Goal: Task Accomplishment & Management: Complete application form

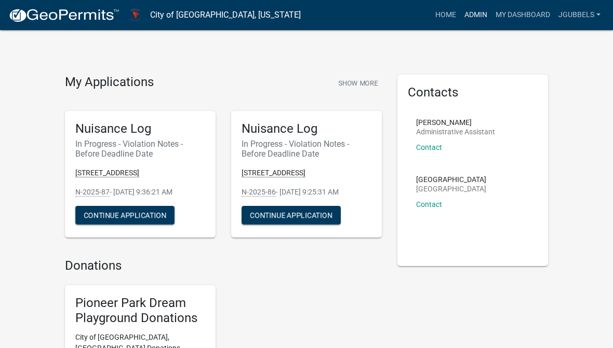
click at [475, 18] on link "Admin" at bounding box center [475, 15] width 31 height 20
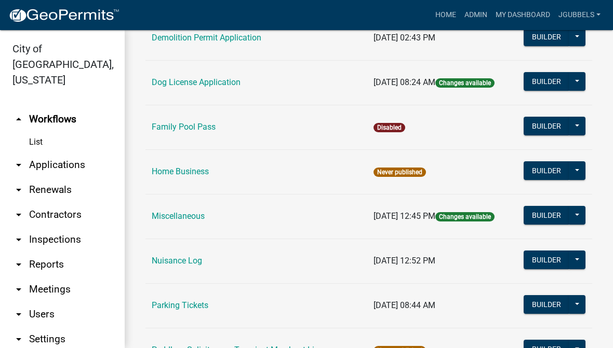
scroll to position [388, 0]
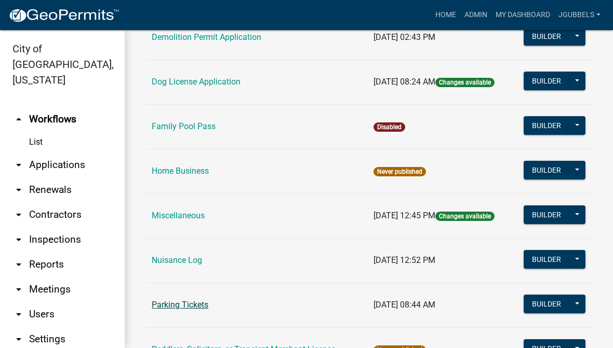
click at [198, 305] on link "Parking Tickets" at bounding box center [180, 305] width 57 height 10
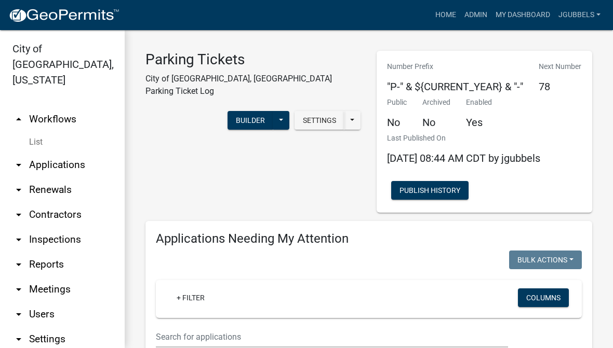
select select "3: 100"
click at [280, 111] on button at bounding box center [281, 120] width 17 height 19
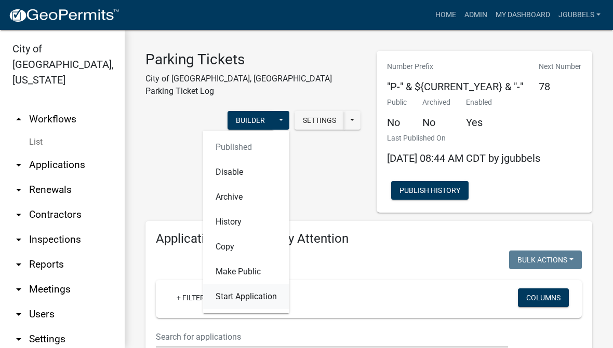
click at [236, 290] on button "Start Application" at bounding box center [246, 296] width 86 height 25
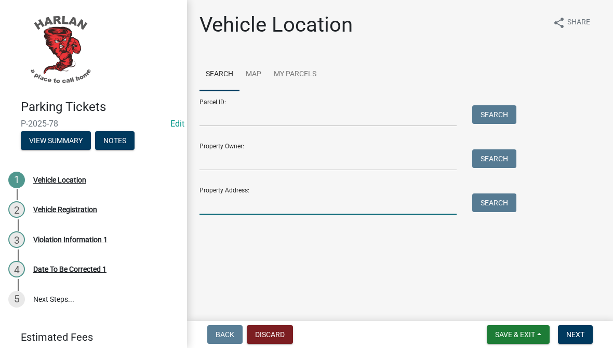
click at [262, 208] on input "Property Address:" at bounding box center [327, 204] width 257 height 21
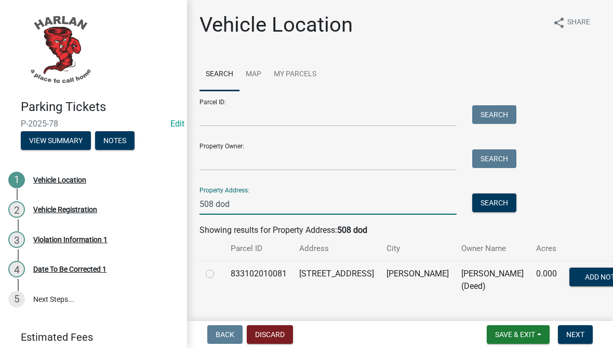
type input "508 dod"
click at [218, 268] on label at bounding box center [218, 268] width 0 height 0
click at [218, 274] on input "radio" at bounding box center [221, 271] width 7 height 7
radio input "true"
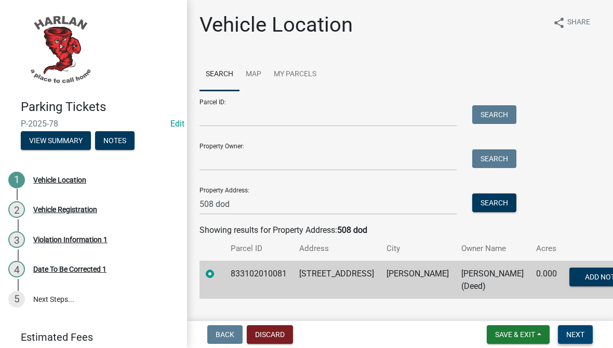
click at [578, 339] on span "Next" at bounding box center [575, 335] width 18 height 8
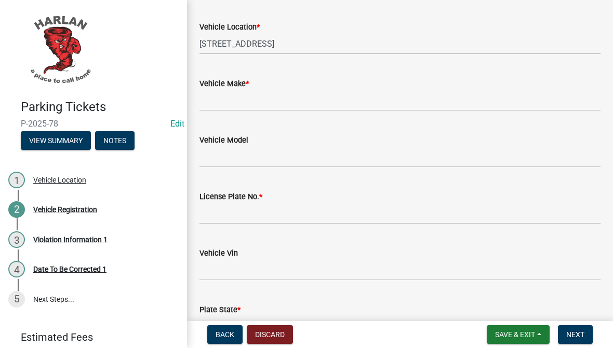
scroll to position [269, 0]
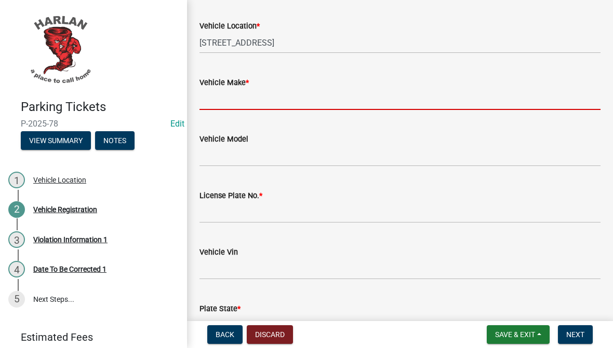
click at [379, 89] on input "Vehicle Make *" at bounding box center [399, 99] width 401 height 21
type input "Chevy"
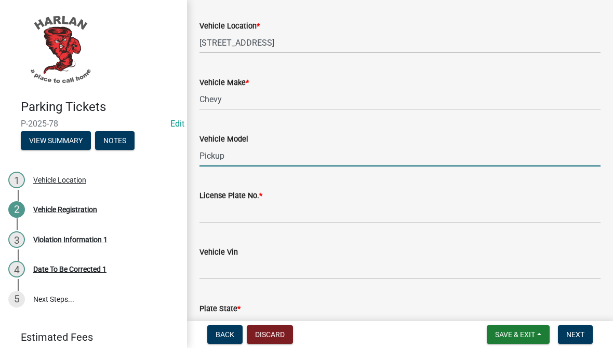
type input "Pickup"
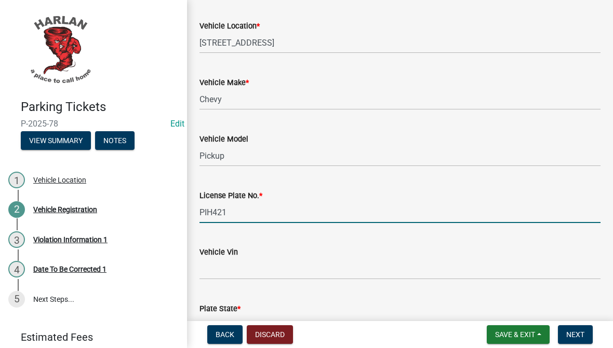
type input "PIH421"
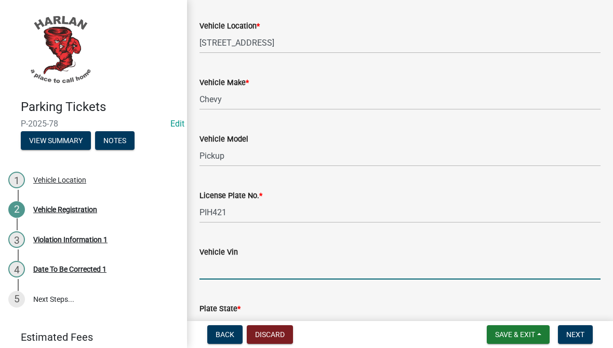
scroll to position [436, 0]
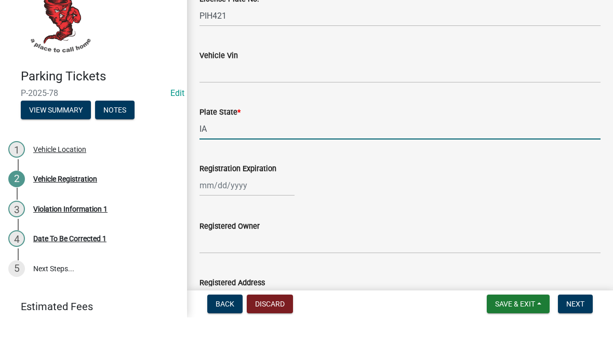
type input "IA"
select select "9"
select select "2025"
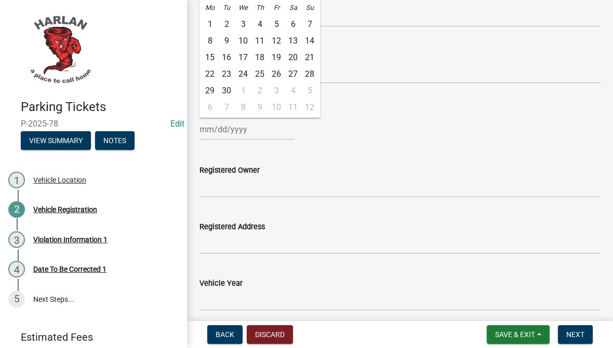
scroll to position [522, 0]
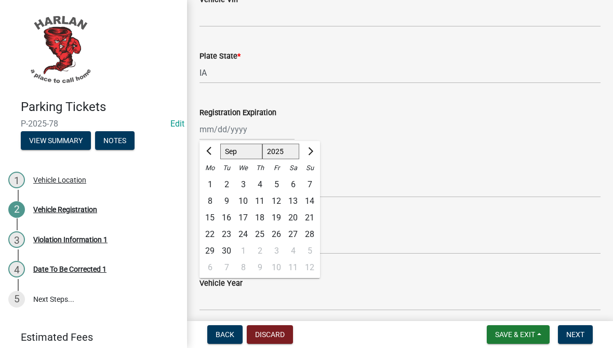
click at [526, 119] on div "[PERSON_NAME] Feb Mar Apr [PERSON_NAME][DATE] Oct Nov [DATE] 1526 1527 1528 152…" at bounding box center [399, 129] width 401 height 21
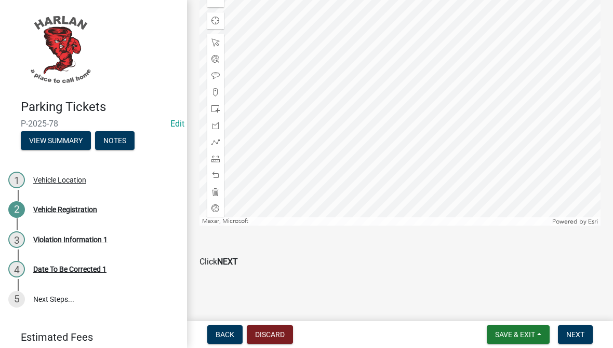
scroll to position [1116, 0]
click at [575, 333] on span "Next" at bounding box center [575, 335] width 18 height 8
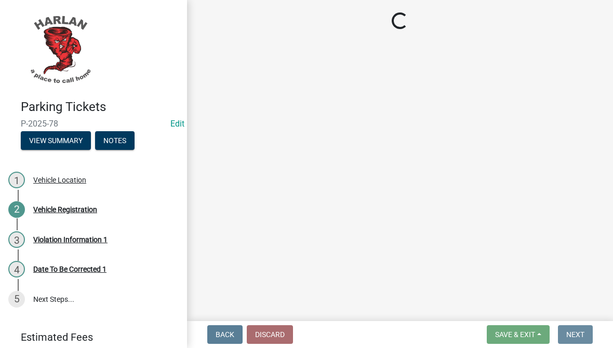
scroll to position [0, 0]
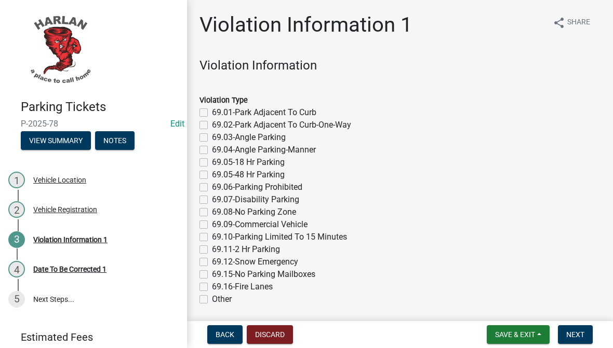
click at [281, 216] on label "69.08-No Parking Zone" at bounding box center [254, 212] width 84 height 12
click at [219, 213] on input "69.08-No Parking Zone" at bounding box center [215, 209] width 7 height 7
checkbox input "true"
checkbox input "false"
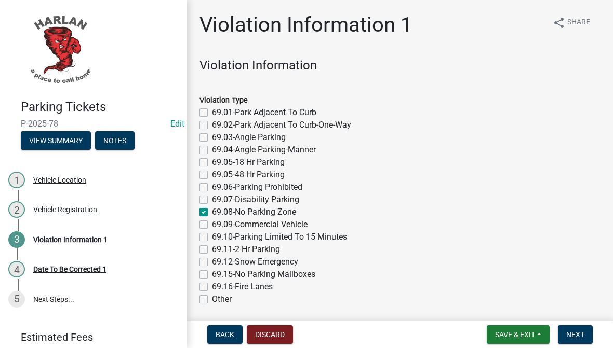
checkbox input "false"
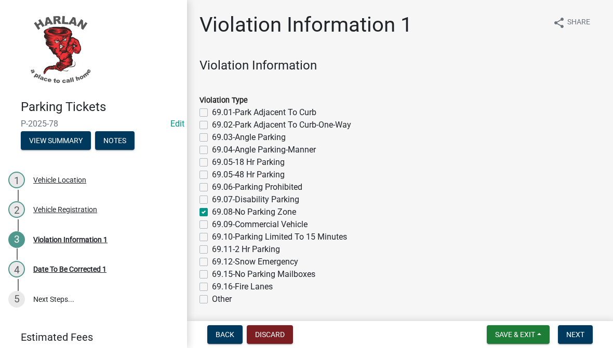
checkbox input "false"
checkbox input "true"
checkbox input "false"
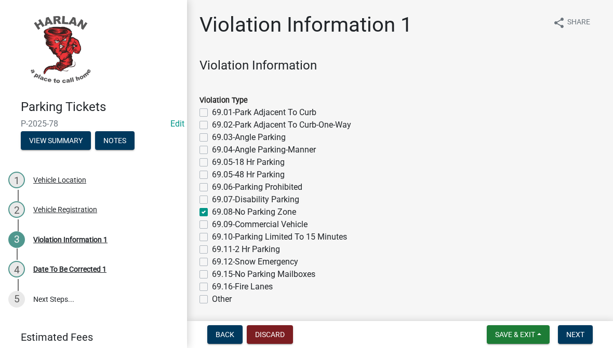
checkbox input "false"
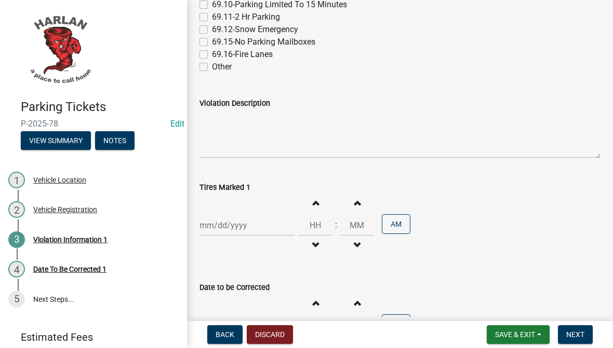
scroll to position [236, 0]
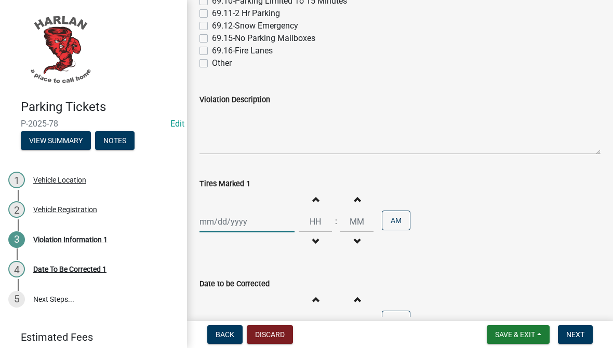
select select "9"
select select "2025"
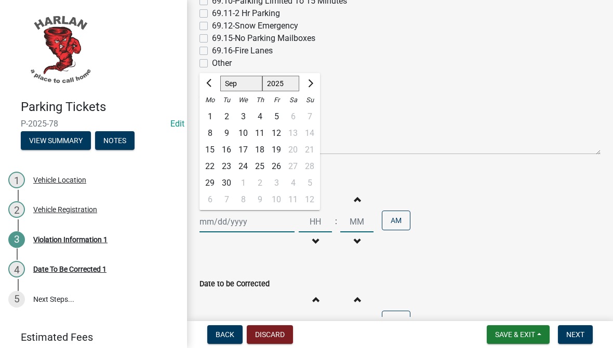
click at [245, 221] on div "[PERSON_NAME] Feb Mar Apr [PERSON_NAME][DATE] Oct Nov [DATE] 1526 1527 1528 152…" at bounding box center [246, 221] width 95 height 21
click at [225, 133] on div "9" at bounding box center [226, 133] width 17 height 17
type input "[DATE]"
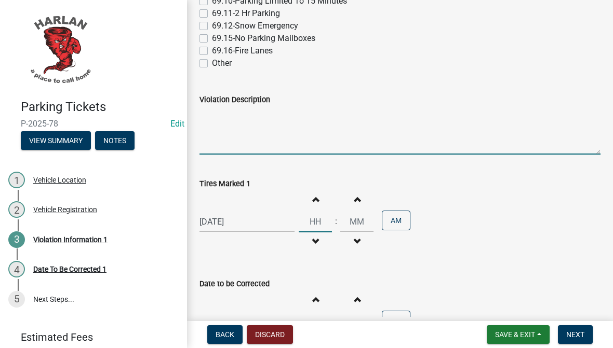
click at [301, 223] on input "Hours" at bounding box center [314, 221] width 33 height 21
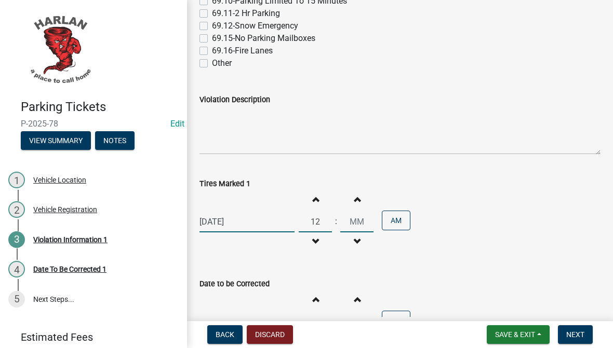
type input "12"
type input "47"
select select "9"
select select "2025"
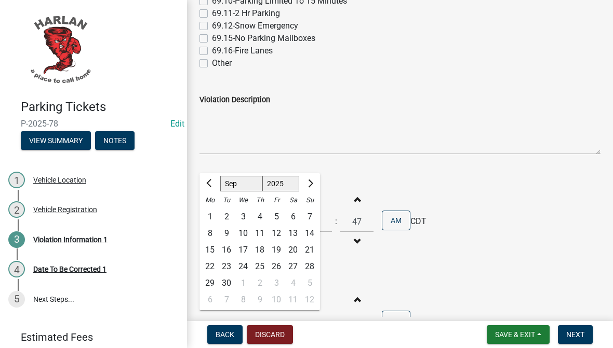
click at [225, 228] on div "9" at bounding box center [226, 233] width 17 height 17
type input "[DATE]"
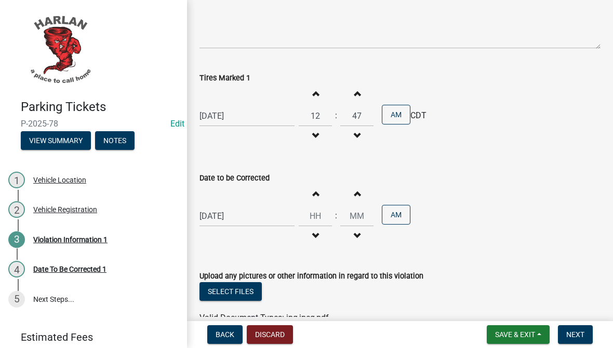
scroll to position [343, 0]
type input "12"
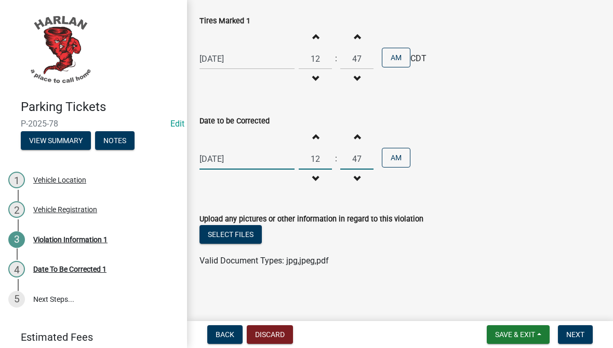
scroll to position [399, 0]
type input "47"
click at [544, 244] on div "Select files" at bounding box center [399, 236] width 401 height 21
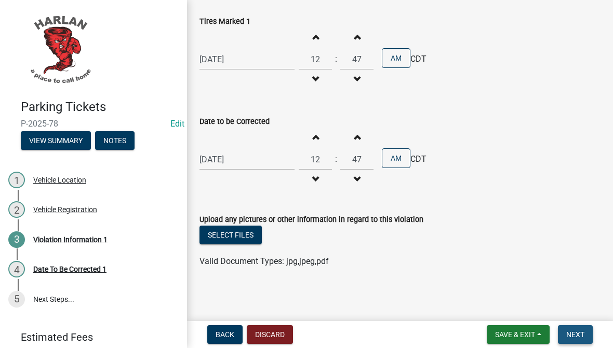
click at [580, 332] on span "Next" at bounding box center [575, 335] width 18 height 8
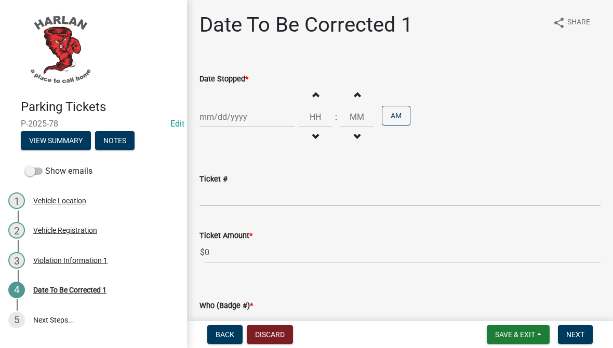
click at [261, 101] on div "Increment hours Decrement hours : Increment minutes Decrement minutes AM" at bounding box center [399, 117] width 401 height 64
click at [259, 116] on div at bounding box center [246, 116] width 95 height 21
select select "9"
select select "2025"
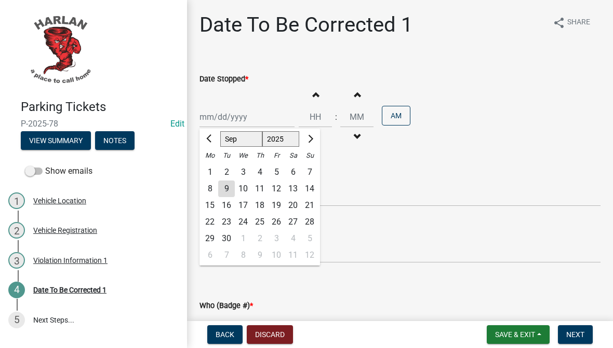
click at [226, 187] on div "9" at bounding box center [226, 189] width 17 height 17
type input "[DATE]"
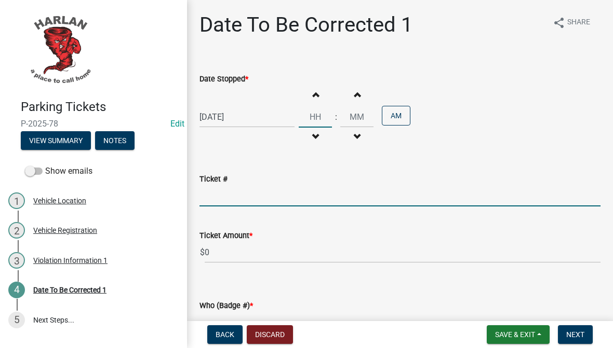
click at [307, 119] on input "Hours" at bounding box center [314, 116] width 33 height 21
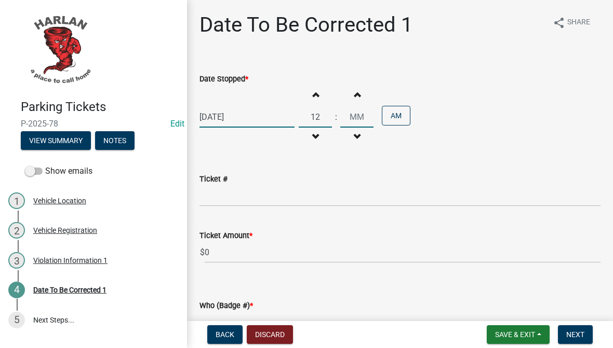
type input "12"
type input "47"
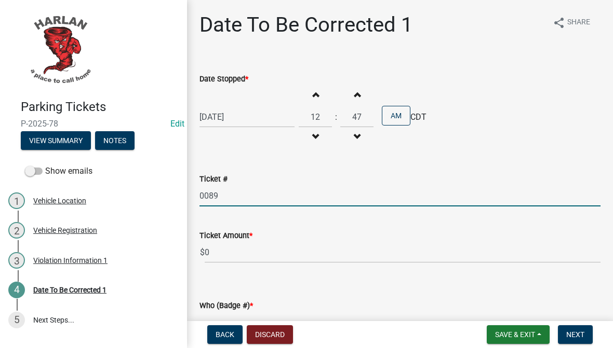
type input "0089"
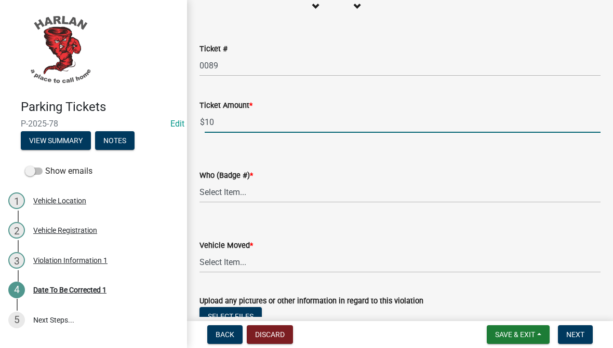
scroll to position [141, 0]
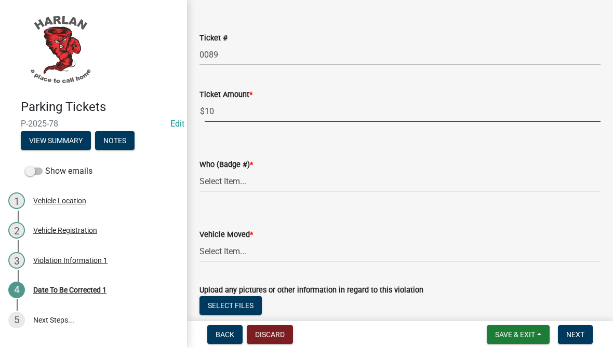
type input "10"
click at [456, 188] on select "Select Item... [PHONE_NUMBER] 83-15" at bounding box center [399, 181] width 401 height 21
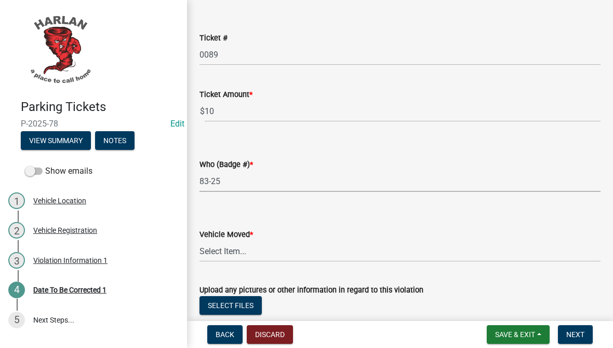
select select "4d712faf-da68-4fce-8593-8358734038f3"
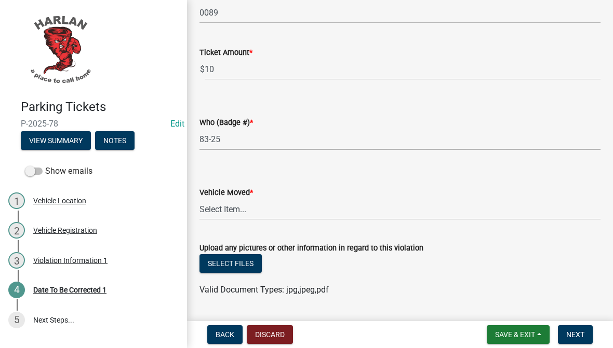
scroll to position [193, 0]
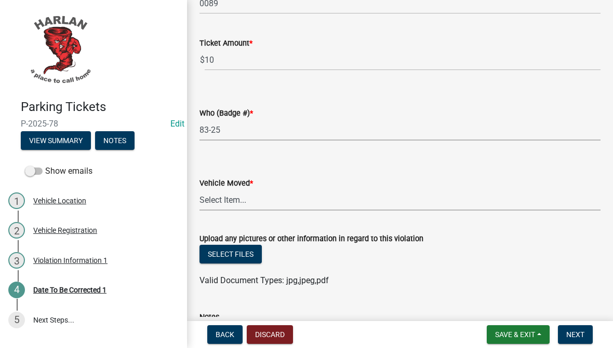
click at [434, 197] on select "Select Item... Yes No" at bounding box center [399, 199] width 401 height 21
select select "a2de05ef-af75-4916-bbf6-c2624a2c23d1"
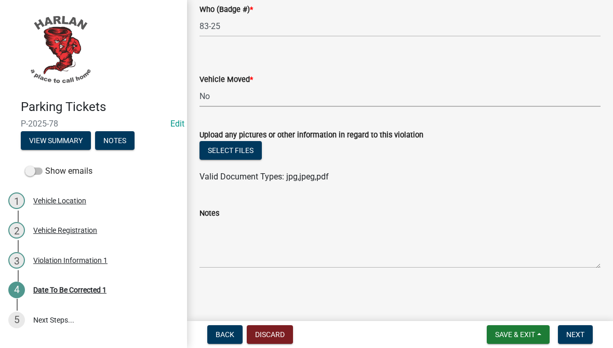
scroll to position [296, 0]
click at [580, 338] on span "Next" at bounding box center [575, 335] width 18 height 8
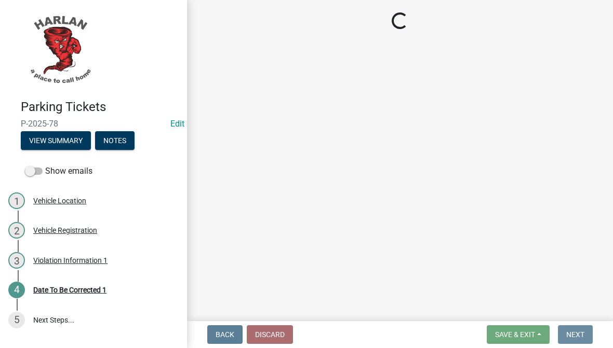
scroll to position [0, 0]
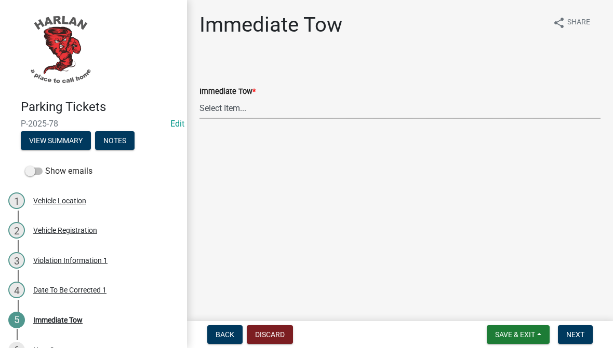
click at [512, 102] on select "Select Item... Yes No" at bounding box center [399, 108] width 401 height 21
select select "b5a9969c-22dd-4acd-beaf-3c7dbdd4e8b5"
click at [573, 332] on span "Next" at bounding box center [575, 335] width 18 height 8
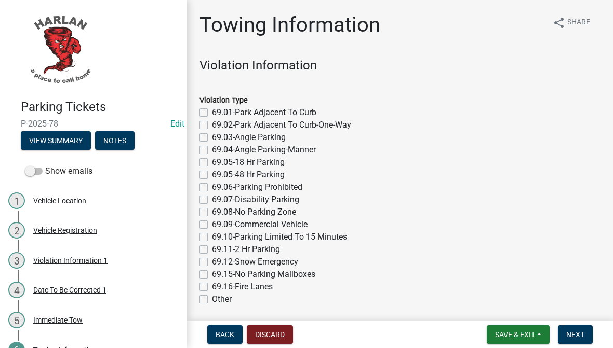
click at [279, 214] on label "69.08-No Parking Zone" at bounding box center [254, 212] width 84 height 12
click at [219, 213] on input "69.08-No Parking Zone" at bounding box center [215, 209] width 7 height 7
checkbox input "true"
checkbox input "false"
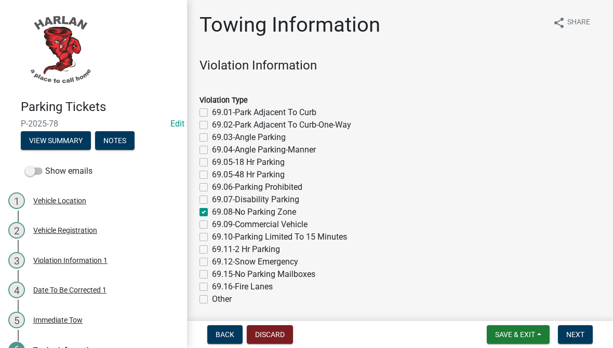
checkbox input "false"
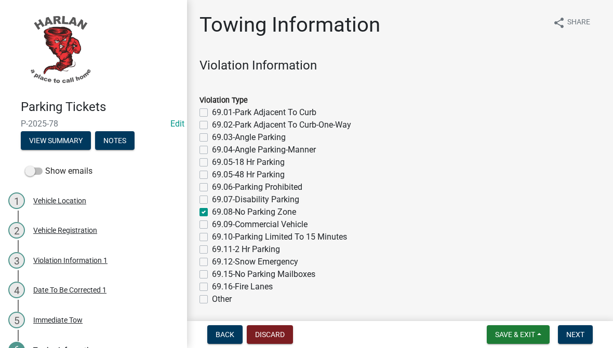
checkbox input "false"
checkbox input "true"
checkbox input "false"
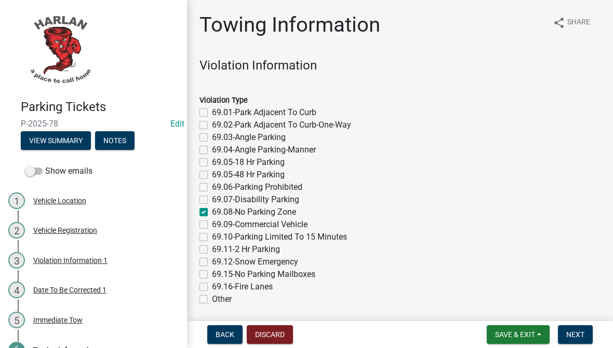
checkbox input "false"
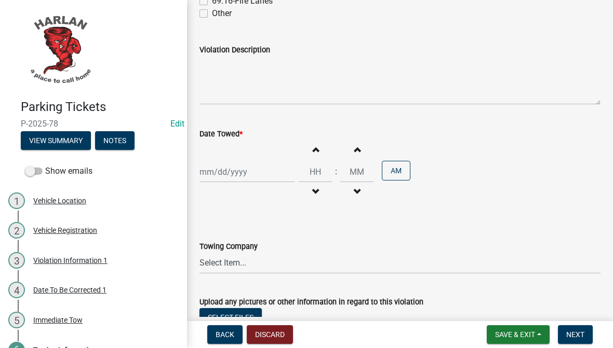
scroll to position [289, 0]
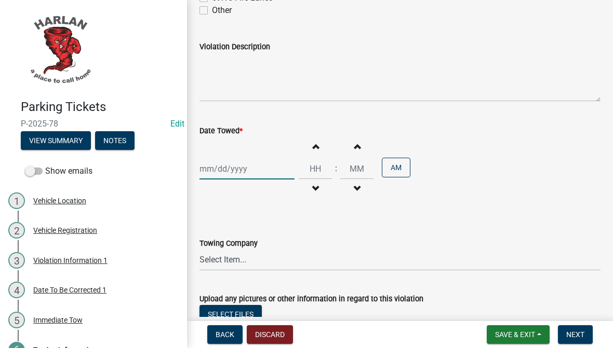
click at [252, 169] on div at bounding box center [246, 168] width 95 height 21
select select "9"
select select "2025"
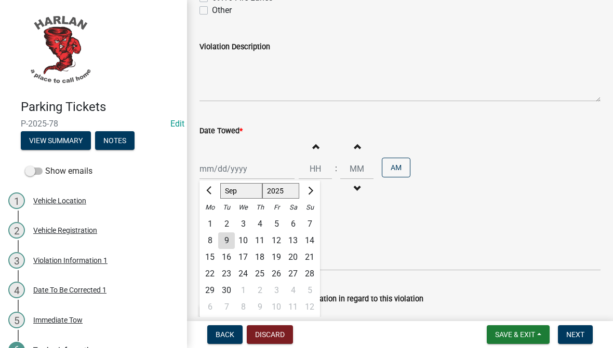
click at [223, 241] on div "9" at bounding box center [226, 241] width 17 height 17
type input "[DATE]"
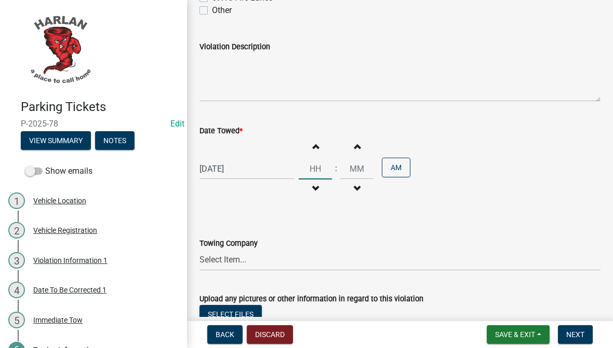
click at [300, 167] on input "Hours" at bounding box center [314, 168] width 33 height 21
type input "12"
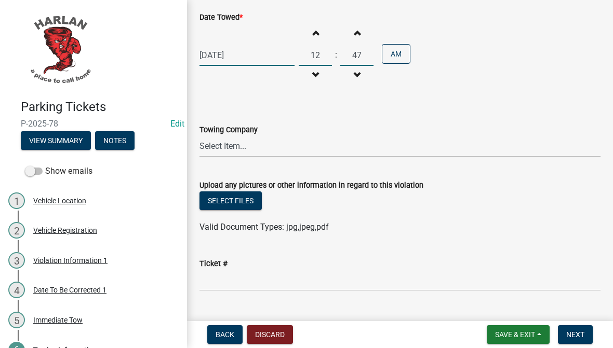
type input "47"
click at [492, 138] on select "Select Item... 712 Towing-[STREET_ADDRESS][GEOGRAPHIC_DATA][PERSON_NAME][PERSON…" at bounding box center [399, 146] width 401 height 21
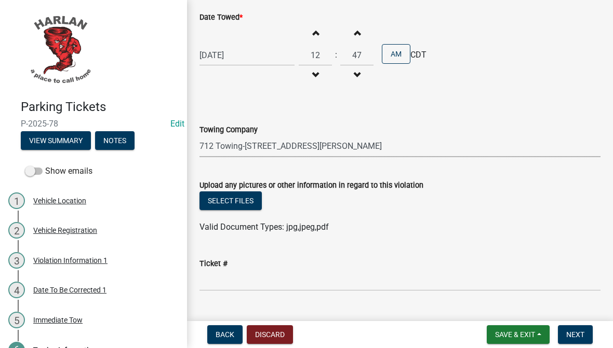
select select "e41f3fef-b0f6-47c7-8089-6155c7ea99cf"
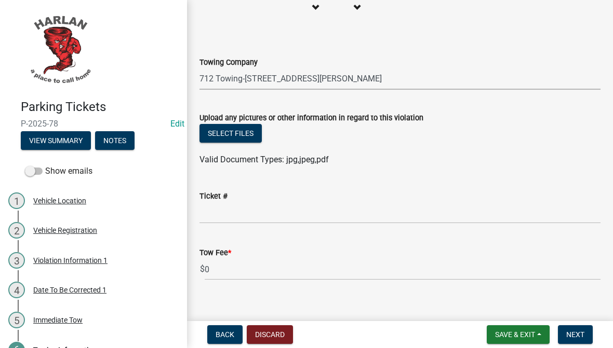
scroll to position [472, 0]
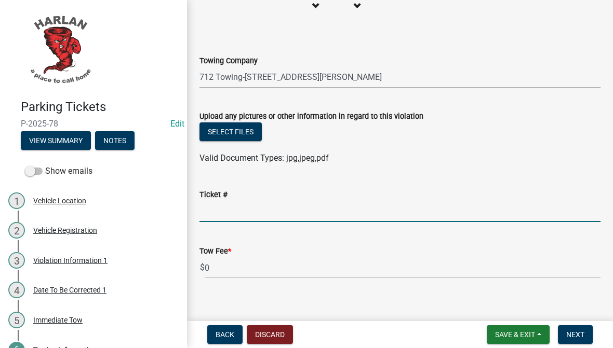
click at [474, 214] on input "Ticket #" at bounding box center [399, 211] width 401 height 21
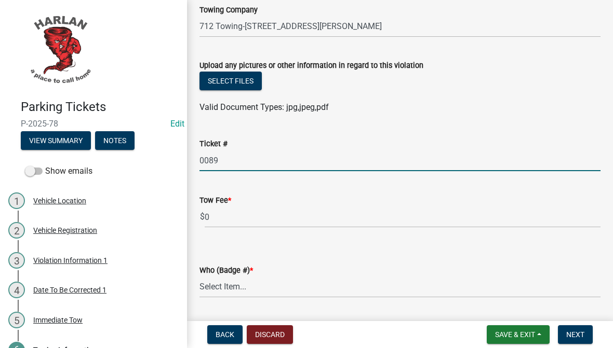
scroll to position [526, 0]
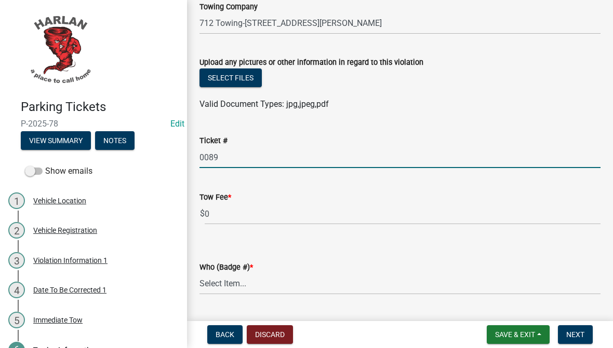
type input "0089"
click at [382, 224] on input "0" at bounding box center [403, 213] width 396 height 21
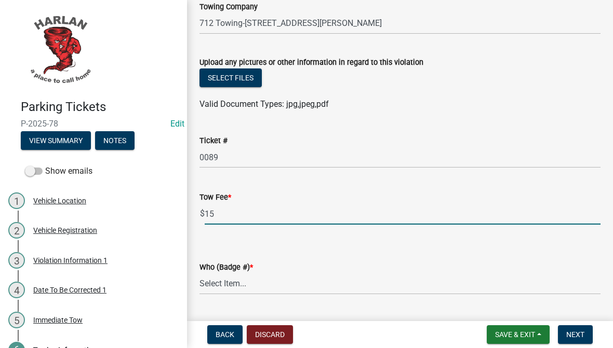
type input "15"
select select "4d712faf-da68-4fce-8593-8358734038f3"
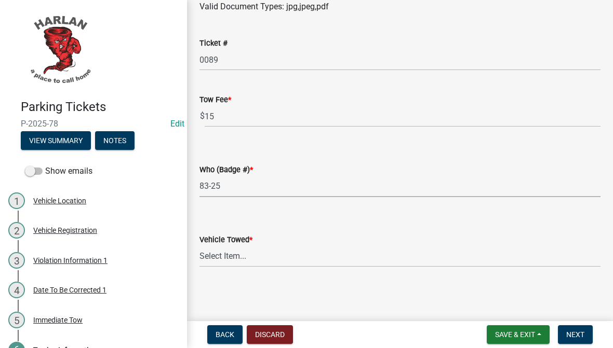
scroll to position [623, 0]
click at [361, 258] on select "Select Item... Yes No" at bounding box center [399, 257] width 401 height 21
select select "48a692b8-104f-4075-9072-841642fea642"
click at [586, 331] on button "Next" at bounding box center [575, 334] width 35 height 19
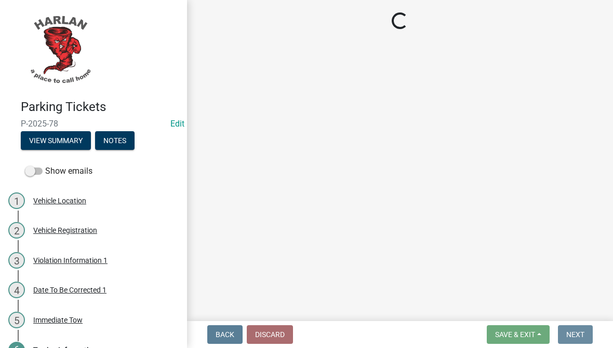
scroll to position [0, 0]
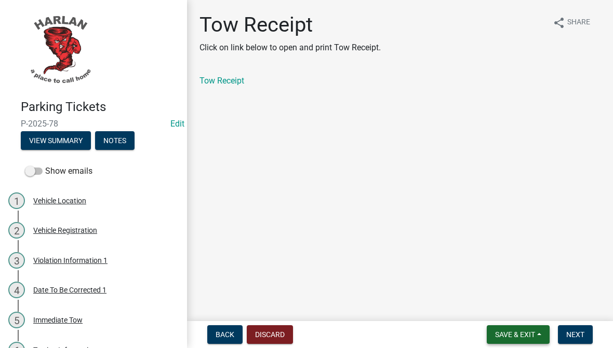
click at [528, 331] on span "Save & Exit" at bounding box center [515, 335] width 40 height 8
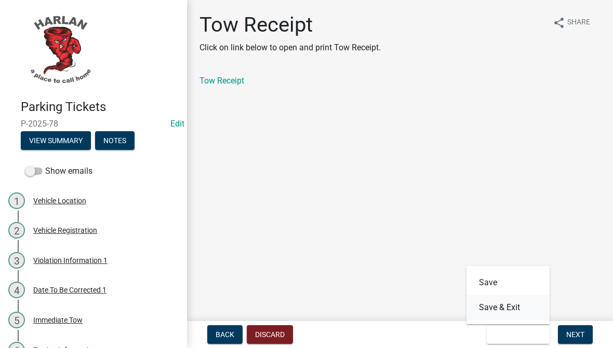
click at [518, 306] on button "Save & Exit" at bounding box center [507, 307] width 83 height 25
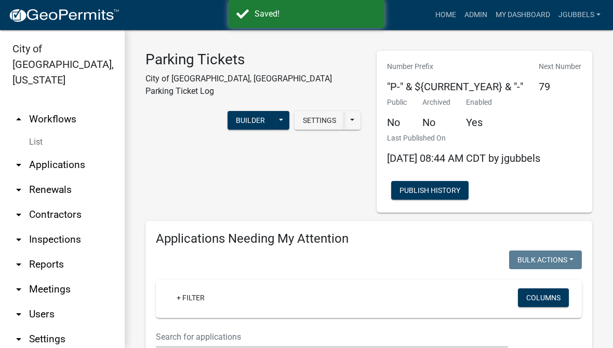
select select "3: 100"
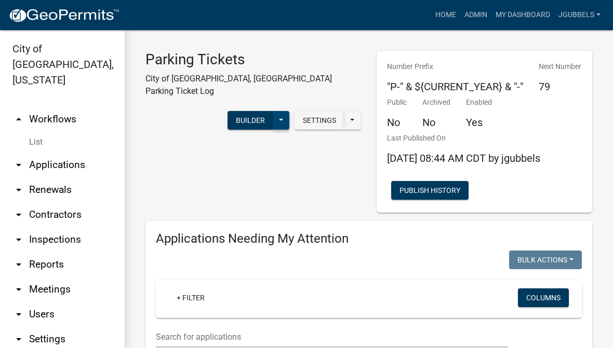
click at [283, 111] on button at bounding box center [281, 120] width 17 height 19
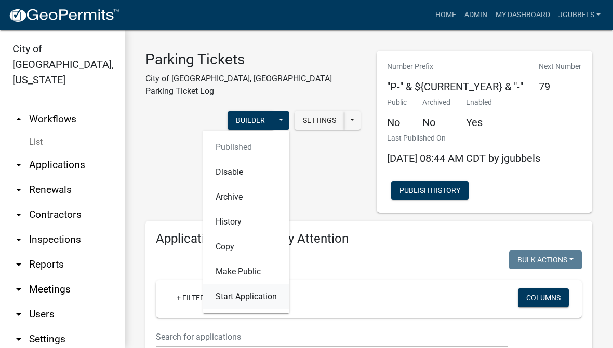
click at [254, 284] on button "Start Application" at bounding box center [246, 296] width 86 height 25
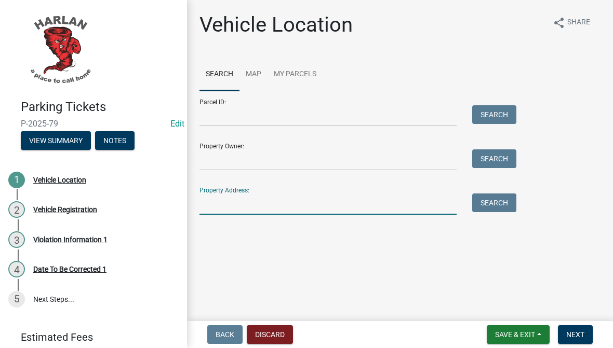
click at [269, 207] on input "Property Address:" at bounding box center [327, 204] width 257 height 21
type input "508 dod"
click at [499, 212] on button "Search" at bounding box center [494, 203] width 44 height 19
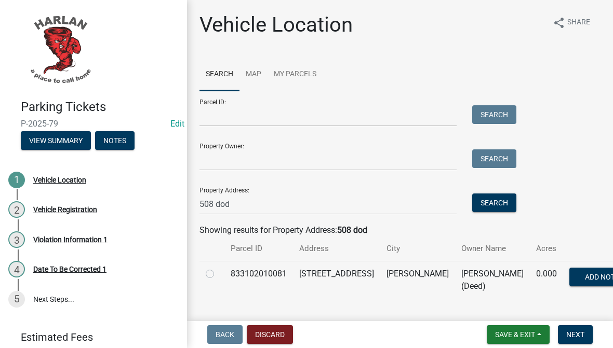
click at [249, 279] on td "833102010081" at bounding box center [258, 280] width 69 height 38
click at [212, 268] on div at bounding box center [212, 274] width 12 height 12
click at [218, 268] on label at bounding box center [218, 268] width 0 height 0
click at [218, 273] on input "radio" at bounding box center [221, 271] width 7 height 7
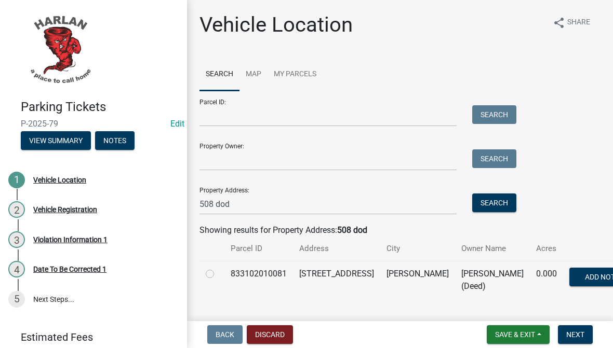
radio input "true"
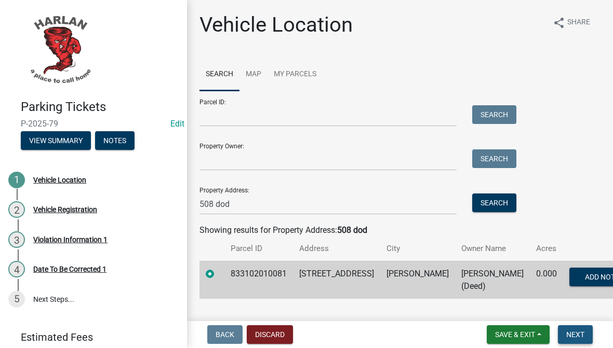
click at [579, 329] on button "Next" at bounding box center [575, 334] width 35 height 19
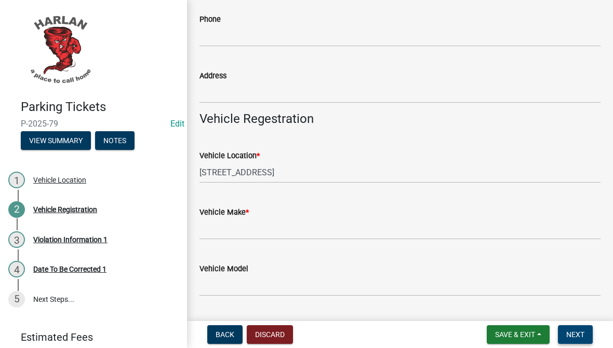
scroll to position [139, 0]
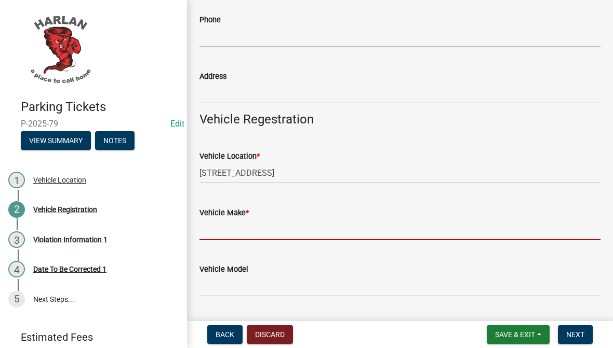
click at [373, 232] on input "Vehicle Make *" at bounding box center [399, 229] width 401 height 21
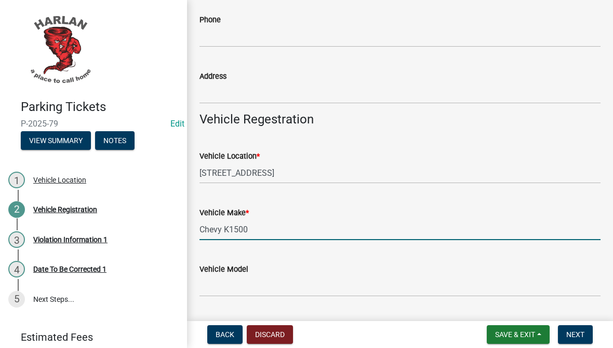
drag, startPoint x: 259, startPoint y: 233, endPoint x: 225, endPoint y: 228, distance: 34.1
click at [225, 228] on input "Chevy K1500" at bounding box center [399, 229] width 401 height 21
type input "Chevy"
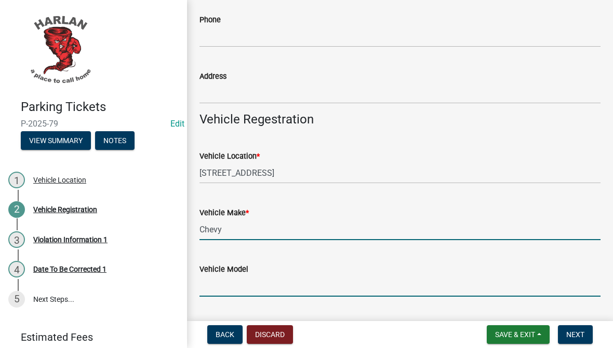
click at [228, 281] on input "Vehicle Model" at bounding box center [399, 286] width 401 height 21
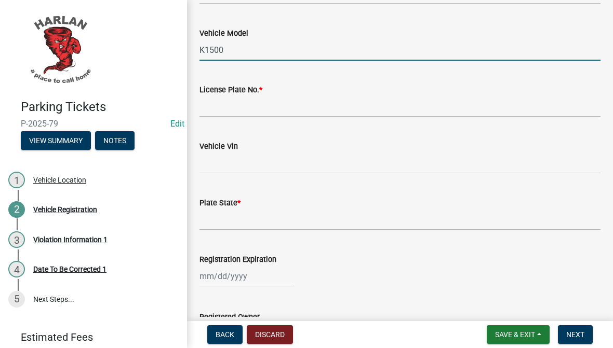
scroll to position [383, 0]
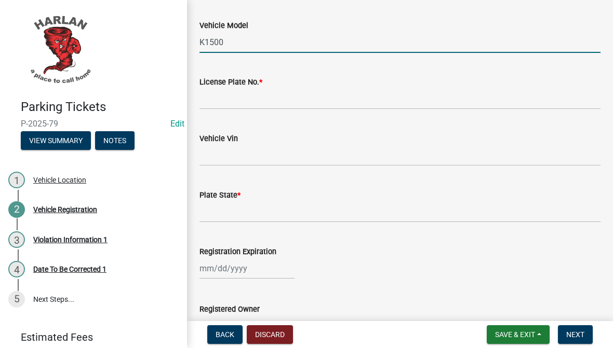
type input "K1500"
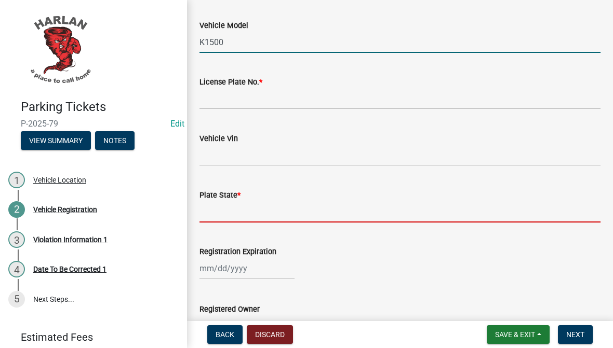
click at [442, 211] on input "Plate State *" at bounding box center [399, 211] width 401 height 21
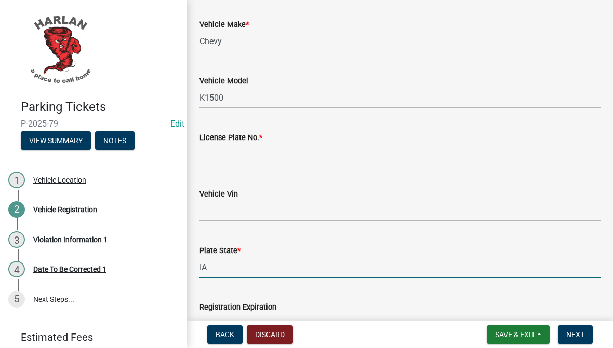
scroll to position [317, 0]
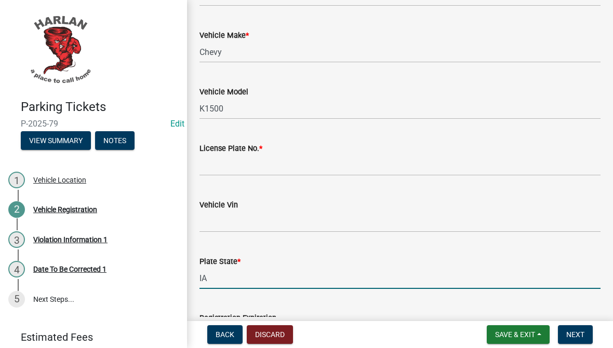
type input "IA"
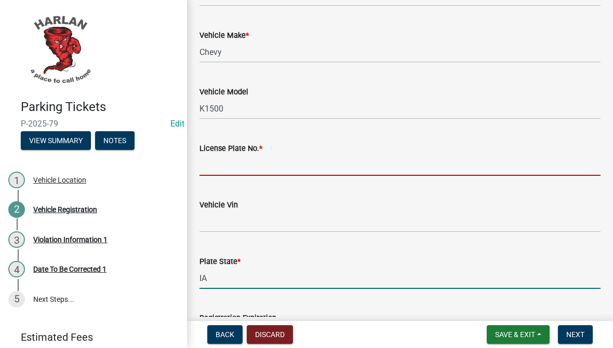
click at [519, 164] on input "License Plate No. *" at bounding box center [399, 165] width 401 height 21
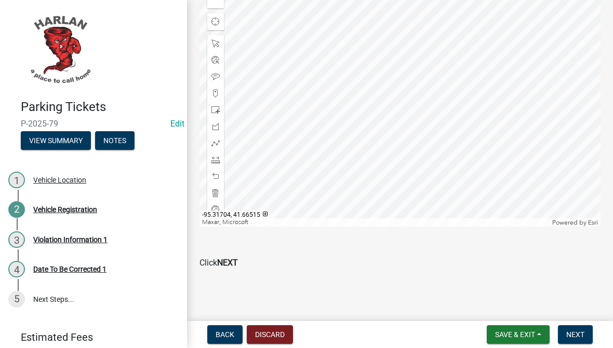
scroll to position [1116, 0]
type input "MAN434"
click at [564, 266] on p "Click NEXT" at bounding box center [399, 263] width 401 height 12
click at [577, 334] on span "Next" at bounding box center [575, 335] width 18 height 8
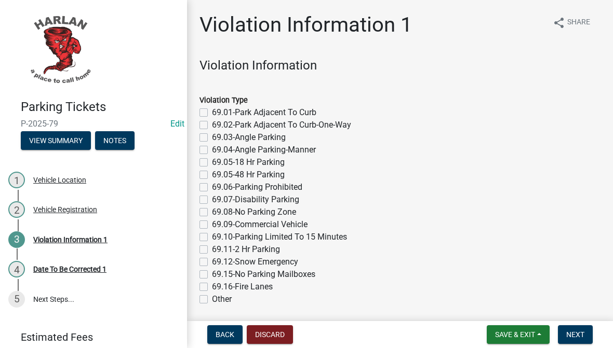
click at [261, 209] on label "69.08-No Parking Zone" at bounding box center [254, 212] width 84 height 12
click at [219, 209] on input "69.08-No Parking Zone" at bounding box center [215, 209] width 7 height 7
checkbox input "true"
checkbox input "false"
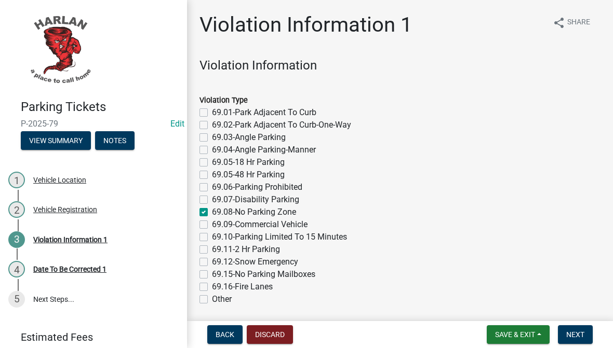
checkbox input "false"
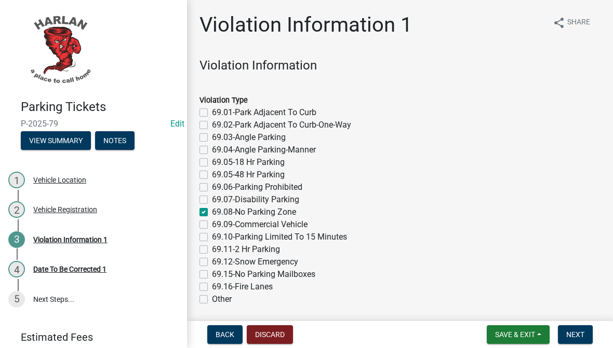
checkbox input "false"
checkbox input "true"
checkbox input "false"
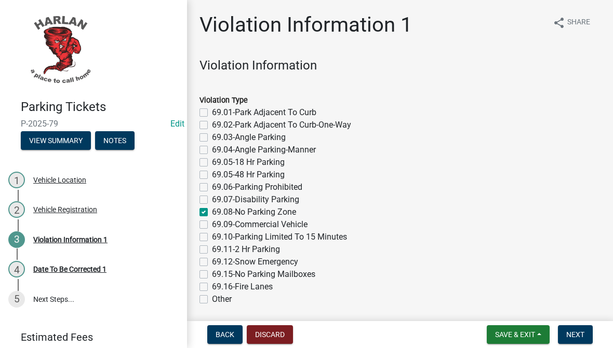
checkbox input "false"
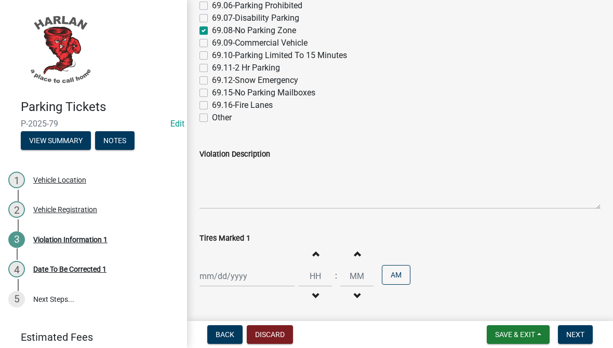
scroll to position [183, 0]
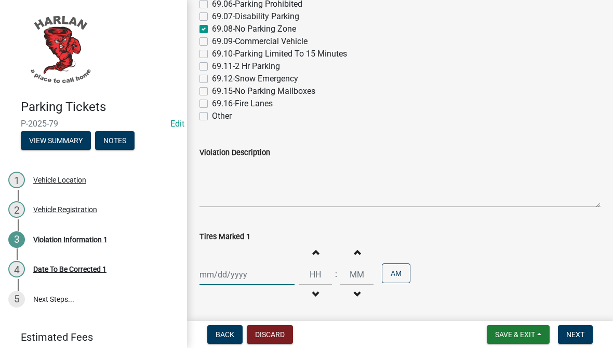
select select "9"
select select "2025"
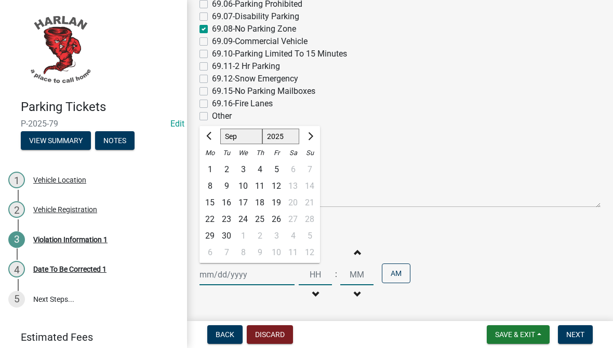
click at [245, 276] on div "[PERSON_NAME] Feb Mar Apr [PERSON_NAME][DATE] Oct Nov [DATE] 1526 1527 1528 152…" at bounding box center [246, 274] width 95 height 21
click at [228, 186] on div "9" at bounding box center [226, 186] width 17 height 17
type input "[DATE]"
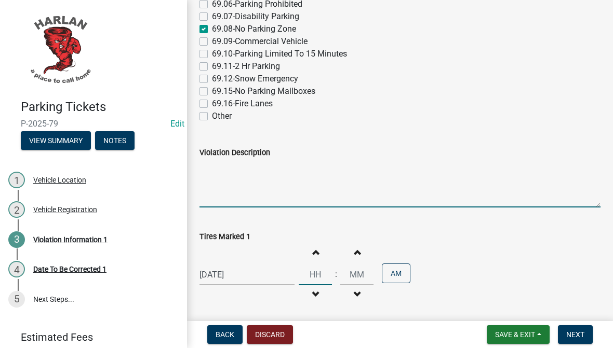
click at [307, 270] on input "Hours" at bounding box center [314, 274] width 33 height 21
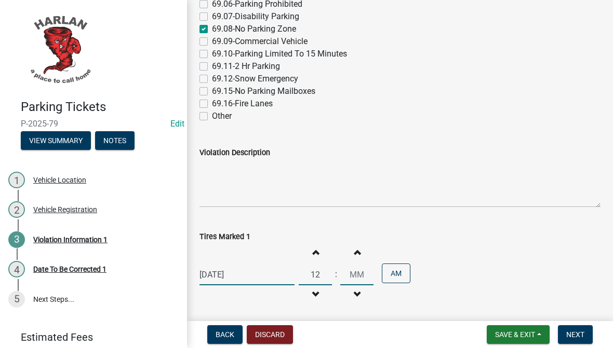
type input "12"
type input "47"
select select "9"
select select "2025"
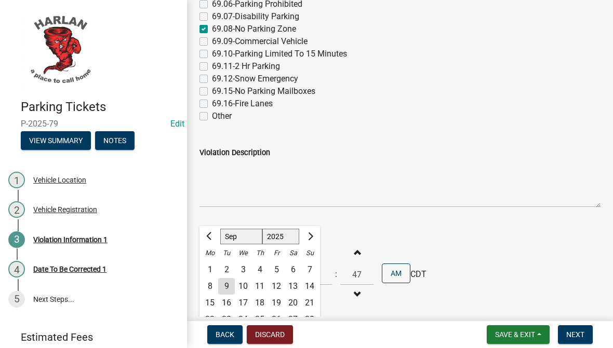
scroll to position [355, 0]
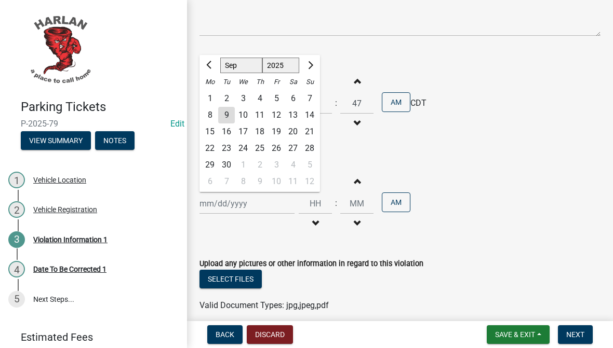
click at [229, 115] on div "9" at bounding box center [226, 115] width 17 height 17
type input "[DATE]"
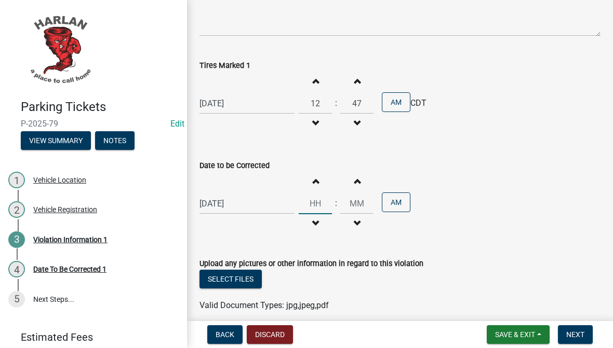
click at [307, 201] on input "Hours" at bounding box center [314, 203] width 33 height 21
type input "12"
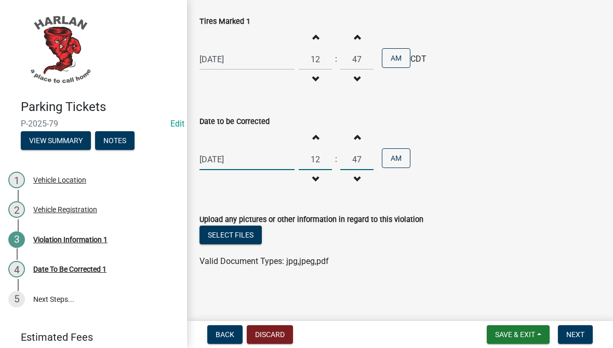
scroll to position [399, 0]
type input "47"
click at [551, 260] on div "Valid Document Types: jpg,jpeg,pdf" at bounding box center [400, 261] width 416 height 12
click at [576, 336] on span "Next" at bounding box center [575, 335] width 18 height 8
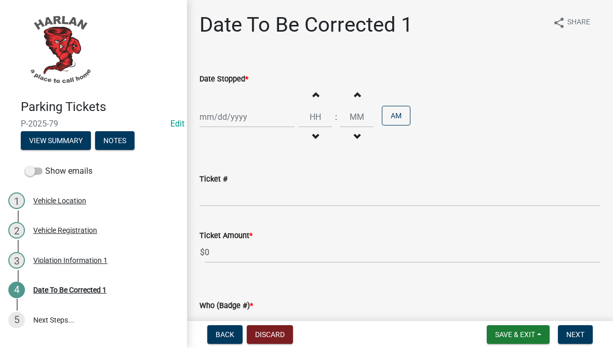
click at [264, 123] on div at bounding box center [246, 116] width 95 height 21
select select "9"
select select "2025"
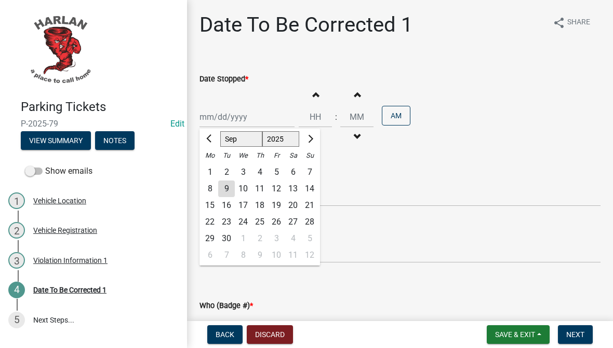
click at [228, 192] on div "9" at bounding box center [226, 189] width 17 height 17
type input "[DATE]"
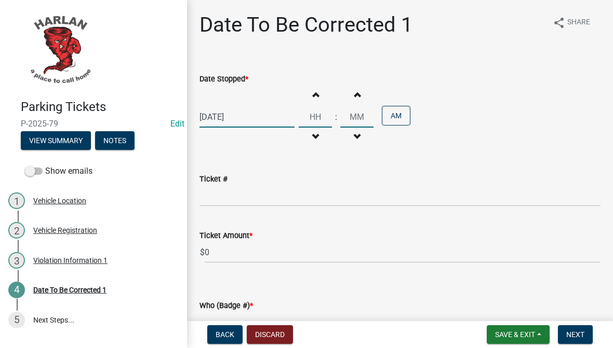
click at [305, 118] on input "Hours" at bounding box center [314, 116] width 33 height 21
type input "12"
type input "47"
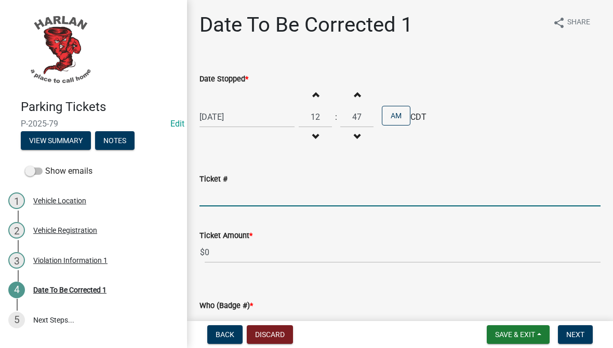
click at [303, 202] on input "Ticket #" at bounding box center [399, 195] width 401 height 21
type input "0090"
click at [259, 261] on input "0" at bounding box center [403, 252] width 396 height 21
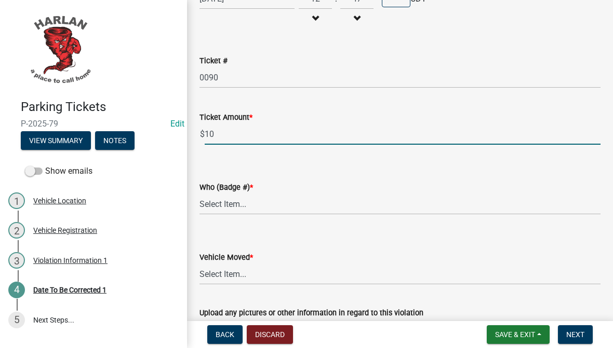
scroll to position [120, 0]
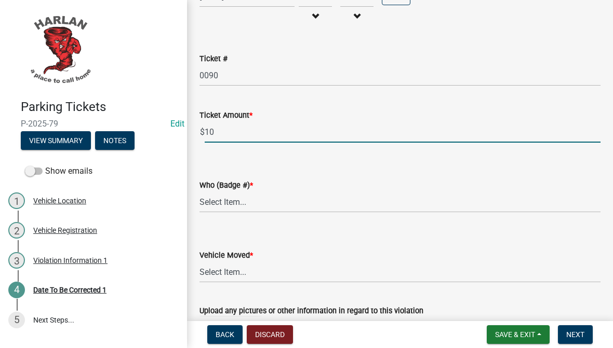
type input "10"
click at [412, 200] on select "Select Item... [PHONE_NUMBER] 83-15" at bounding box center [399, 202] width 401 height 21
select select "4d712faf-da68-4fce-8593-8358734038f3"
click at [378, 279] on select "Select Item... Yes No" at bounding box center [399, 272] width 401 height 21
select select "a2de05ef-af75-4916-bbf6-c2624a2c23d1"
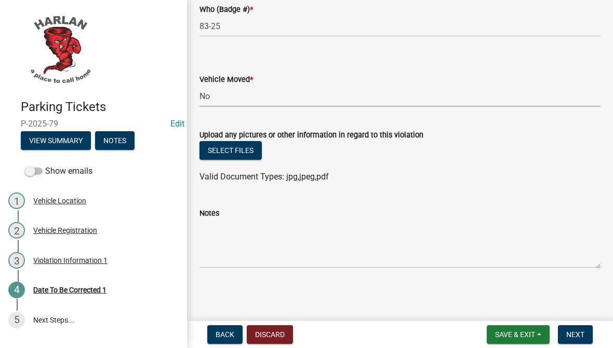
scroll to position [296, 0]
click at [576, 332] on span "Next" at bounding box center [575, 335] width 18 height 8
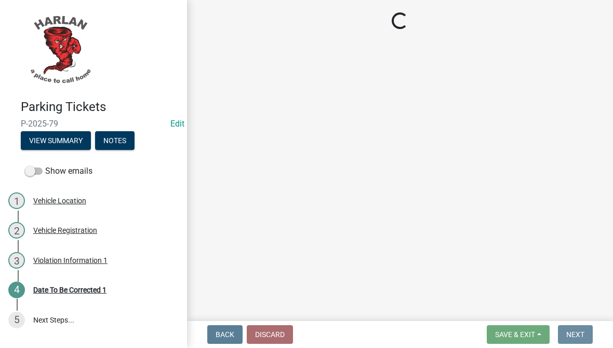
scroll to position [0, 0]
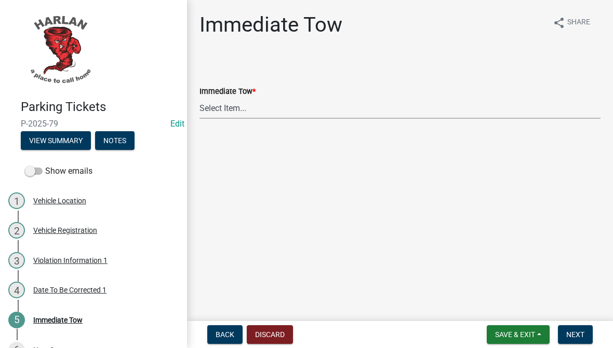
click at [527, 100] on select "Select Item... Yes No" at bounding box center [399, 108] width 401 height 21
select select "b5a9969c-22dd-4acd-beaf-3c7dbdd4e8b5"
click at [575, 331] on span "Next" at bounding box center [575, 335] width 18 height 8
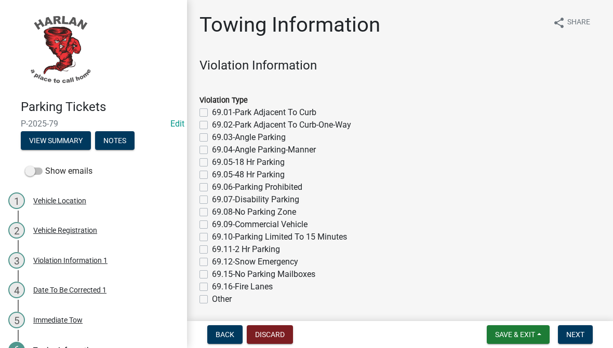
click at [281, 209] on label "69.08-No Parking Zone" at bounding box center [254, 212] width 84 height 12
click at [219, 209] on input "69.08-No Parking Zone" at bounding box center [215, 209] width 7 height 7
checkbox input "true"
checkbox input "false"
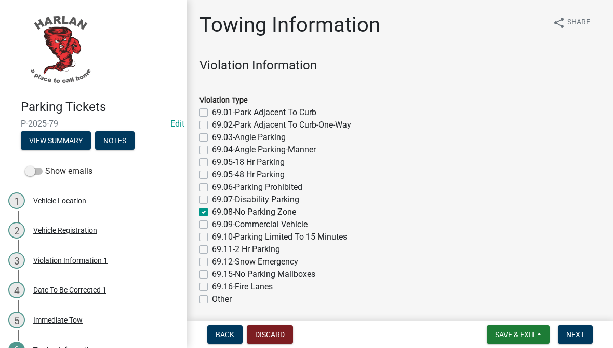
checkbox input "false"
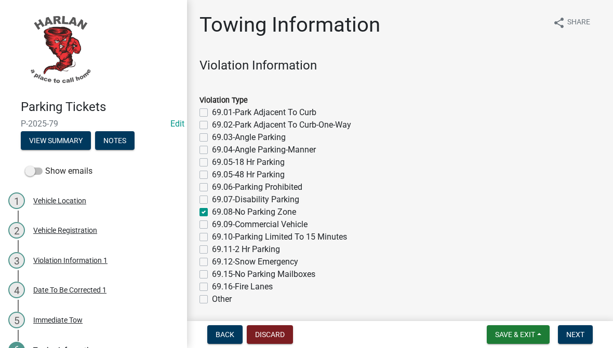
checkbox input "false"
checkbox input "true"
checkbox input "false"
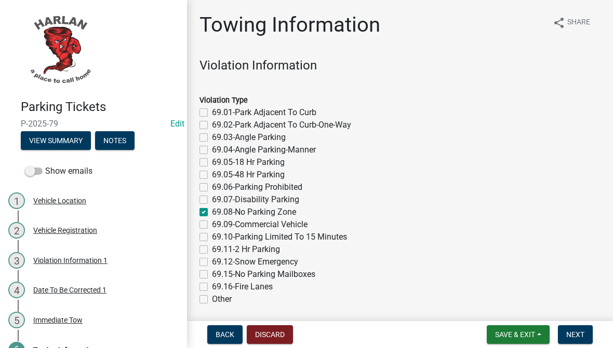
checkbox input "false"
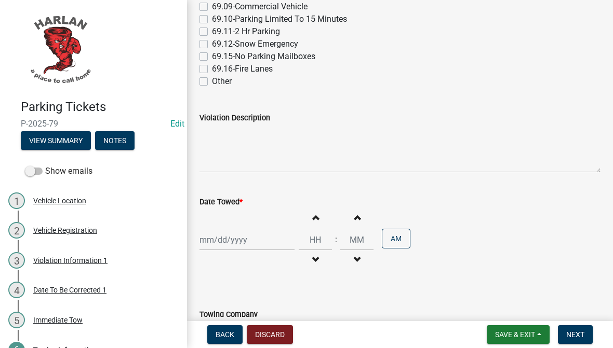
scroll to position [260, 0]
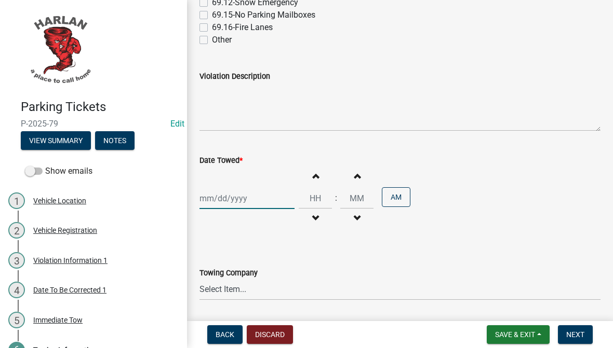
click at [257, 199] on div at bounding box center [246, 198] width 95 height 21
select select "9"
select select "2025"
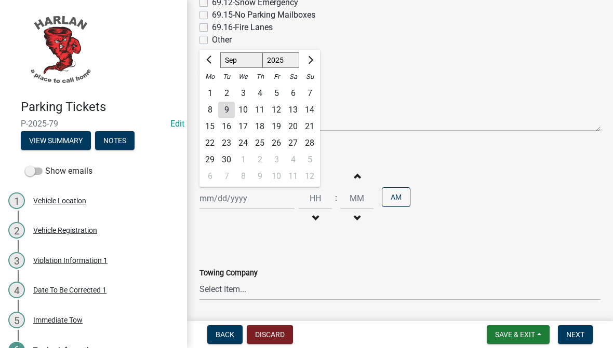
click at [227, 111] on div "9" at bounding box center [226, 110] width 17 height 17
type input "[DATE]"
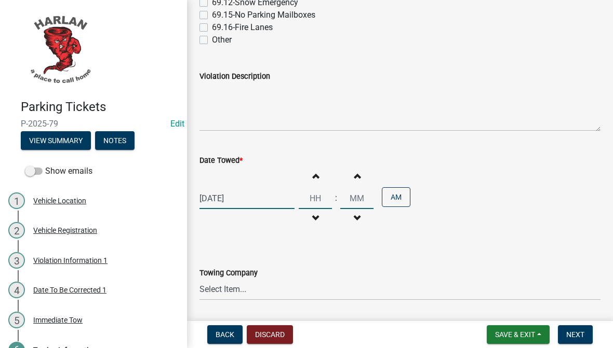
click at [309, 203] on input "Hours" at bounding box center [314, 198] width 33 height 21
type input "12"
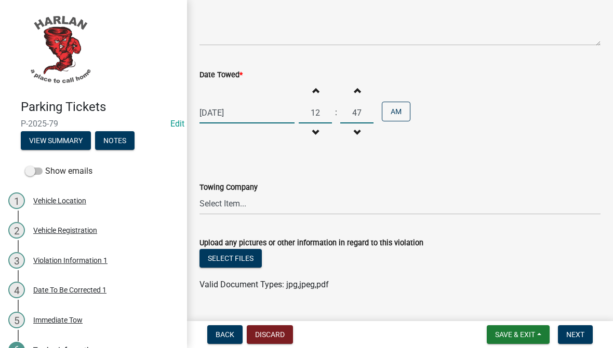
scroll to position [419, 0]
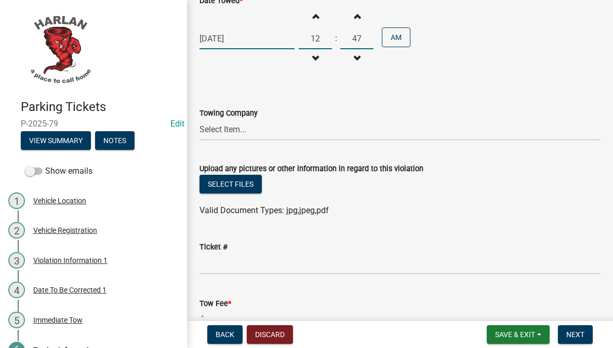
type input "47"
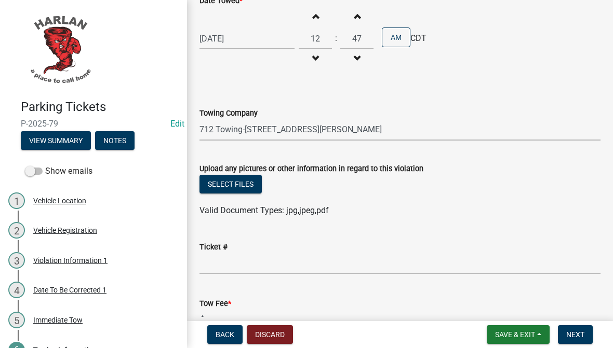
select select "e41f3fef-b0f6-47c7-8089-6155c7ea99cf"
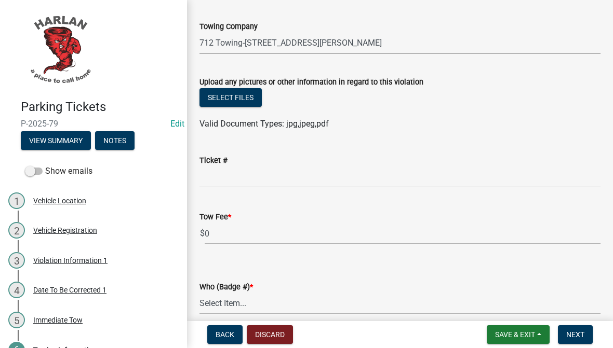
scroll to position [509, 0]
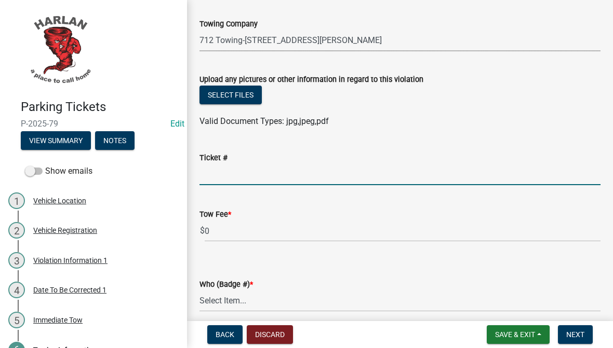
click at [320, 172] on input "Ticket #" at bounding box center [399, 174] width 401 height 21
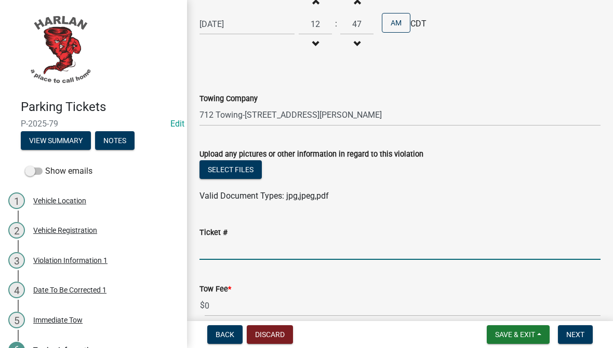
scroll to position [437, 0]
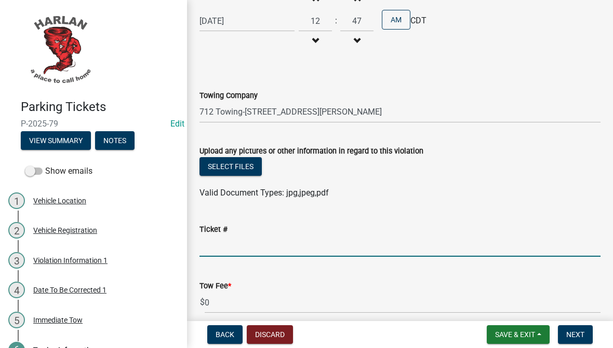
click at [437, 236] on input "Ticket #" at bounding box center [399, 246] width 401 height 21
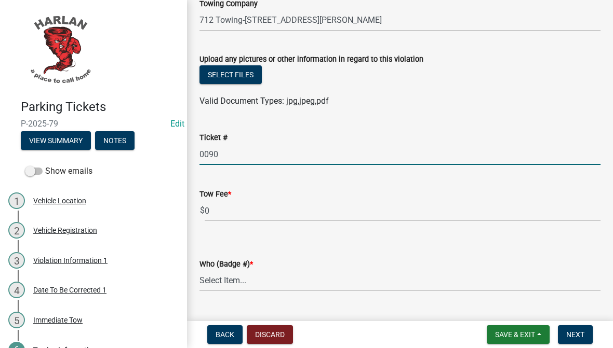
scroll to position [530, 0]
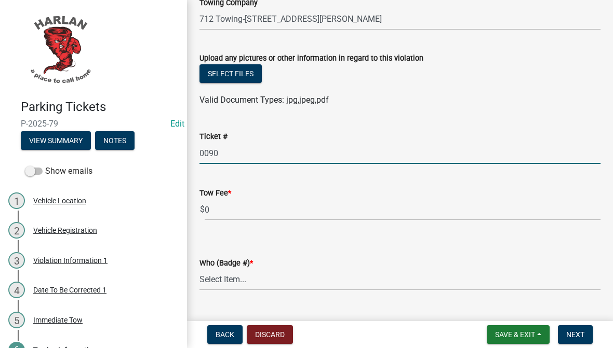
type input "0090"
click at [443, 204] on input "0" at bounding box center [403, 209] width 396 height 21
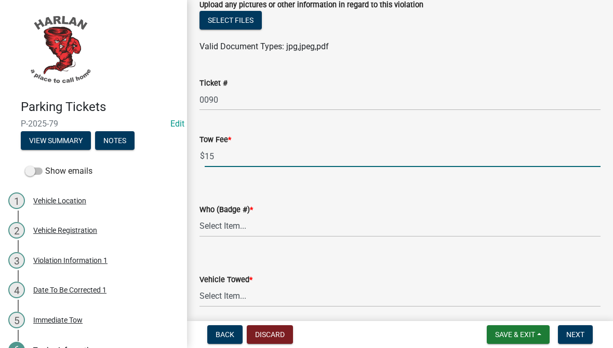
scroll to position [584, 0]
type input "15"
click at [470, 225] on select "Select Item... [PHONE_NUMBER] 83-15" at bounding box center [399, 225] width 401 height 21
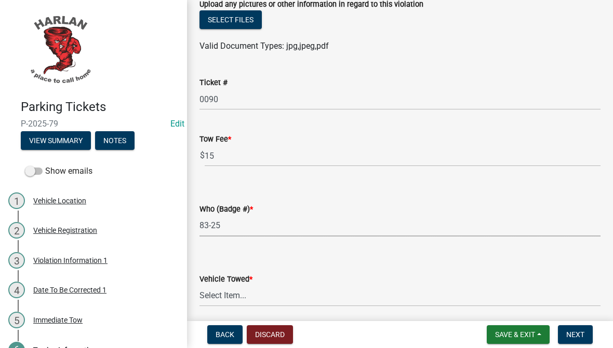
select select "4d712faf-da68-4fce-8593-8358734038f3"
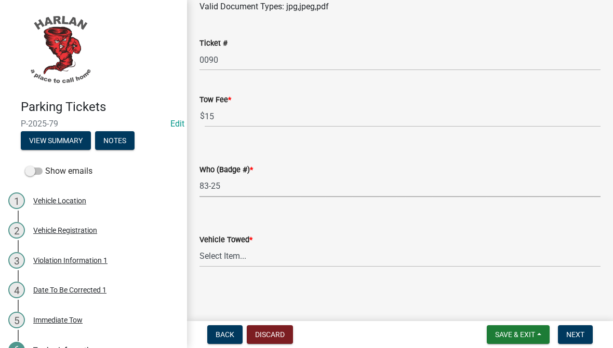
scroll to position [623, 0]
click at [414, 252] on select "Select Item... Yes No" at bounding box center [399, 257] width 401 height 21
select select "48a692b8-104f-4075-9072-841642fea642"
click at [575, 335] on span "Next" at bounding box center [575, 335] width 18 height 8
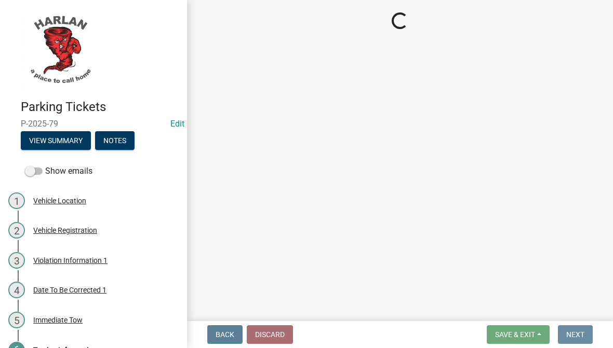
scroll to position [0, 0]
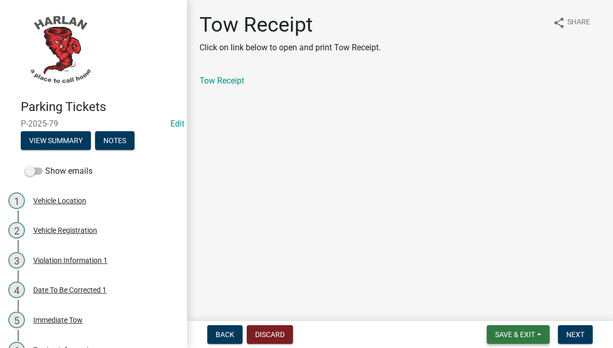
click at [525, 327] on button "Save & Exit" at bounding box center [517, 334] width 63 height 19
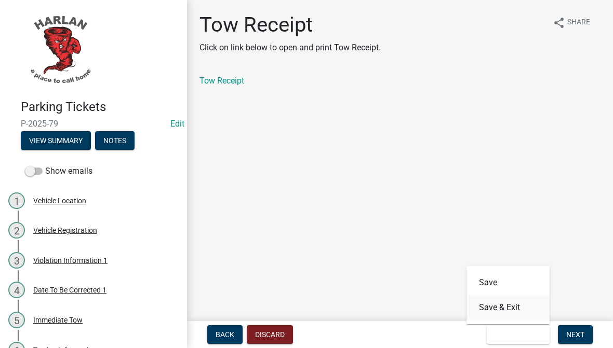
click at [521, 304] on button "Save & Exit" at bounding box center [507, 307] width 83 height 25
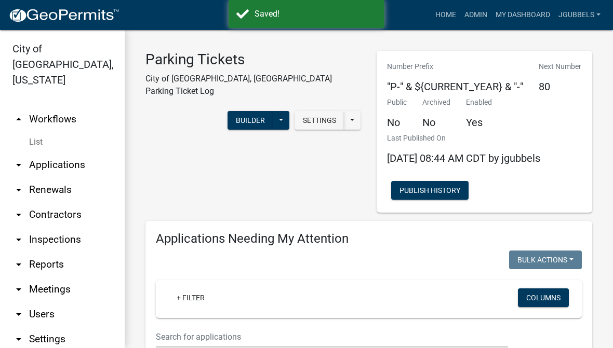
select select "3: 100"
